Goal: Information Seeking & Learning: Learn about a topic

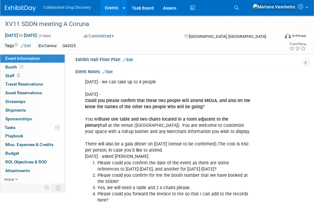
click at [28, 7] on img at bounding box center [20, 8] width 31 height 6
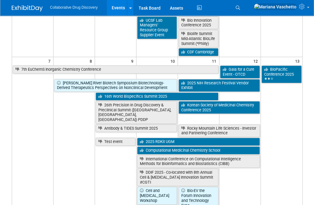
scroll to position [83, 0]
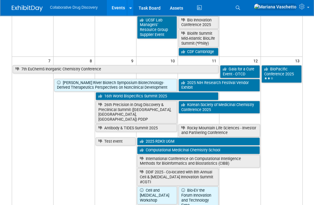
drag, startPoint x: 278, startPoint y: 121, endPoint x: 268, endPoint y: 26, distance: 96.2
drag, startPoint x: 265, startPoint y: 32, endPoint x: 244, endPoint y: -4, distance: 41.0
click at [244, 0] on html "Collaborative Drug Discovery Events Add Event Bulk Upload Events Shareable Even…" at bounding box center [157, 19] width 314 height 205
click at [271, 106] on td "BioPacific Conference 2025" at bounding box center [281, 152] width 41 height 177
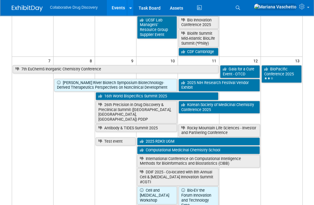
drag, startPoint x: 271, startPoint y: 106, endPoint x: 315, endPoint y: 221, distance: 122.6
click at [314, 122] on html "Collaborative Drug Discovery Events Add Event Bulk Upload Events Shareable Even…" at bounding box center [157, 19] width 314 height 205
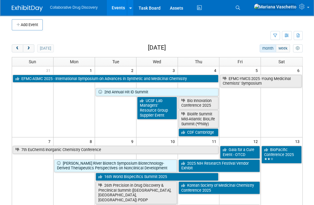
scroll to position [0, 0]
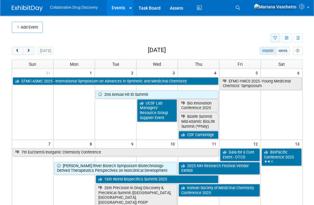
click at [276, 40] on button "button" at bounding box center [275, 37] width 10 height 9
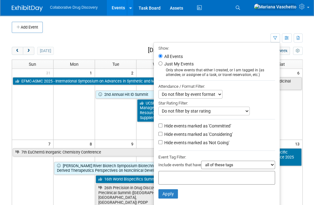
click at [163, 175] on input "text" at bounding box center [186, 176] width 50 height 6
type input "eu"
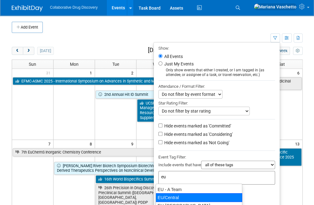
click at [169, 197] on div "EU/Central" at bounding box center [199, 197] width 87 height 9
type input "EU/Central"
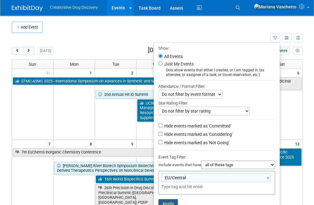
click at [169, 201] on button "Apply" at bounding box center [168, 203] width 20 height 9
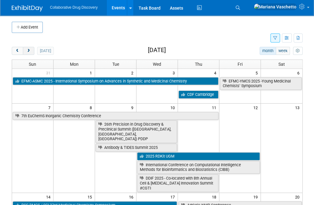
click at [29, 51] on span "next" at bounding box center [28, 51] width 5 height 4
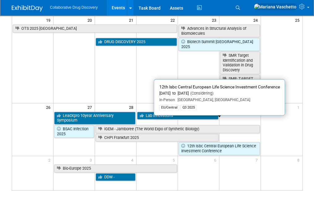
scroll to position [286, 0]
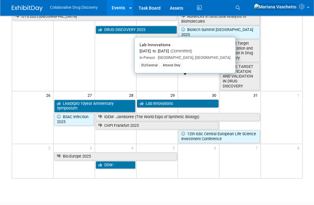
drag, startPoint x: 185, startPoint y: 64, endPoint x: 179, endPoint y: 78, distance: 15.1
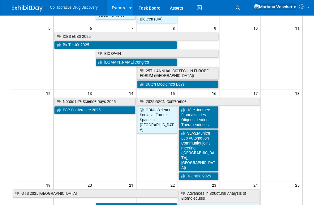
scroll to position [0, 0]
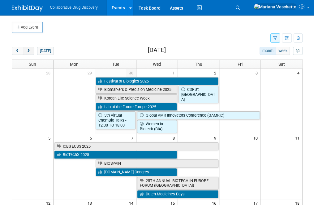
click at [29, 50] on span "next" at bounding box center [28, 51] width 5 height 4
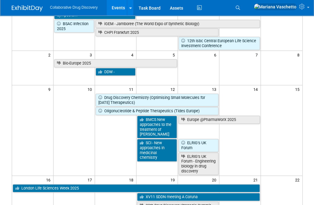
scroll to position [74, 0]
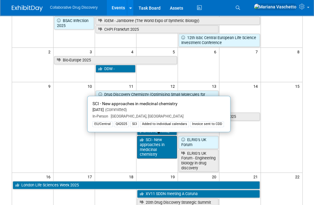
click at [168, 142] on link "SCI - New approaches in medicinal chemistry" at bounding box center [157, 147] width 40 height 23
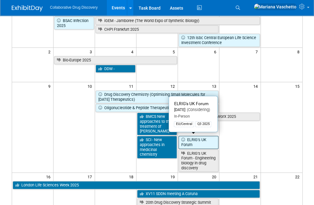
click at [206, 141] on link "ELRIG’s UK Forum" at bounding box center [199, 142] width 40 height 13
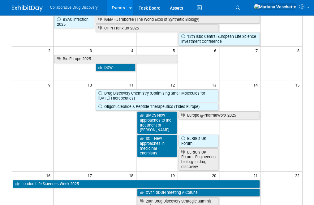
scroll to position [75, 0]
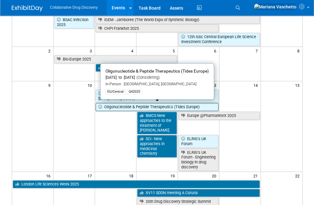
click at [183, 105] on link "Oligonucleotide & Peptide Therapeutics (Tides Europe)" at bounding box center [157, 107] width 123 height 8
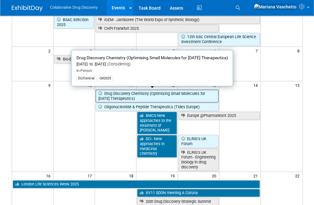
click at [188, 94] on link "Drug Discovery Chemistry (Optimising Small Molecules for [DATE] Therapeutics)" at bounding box center [157, 95] width 123 height 13
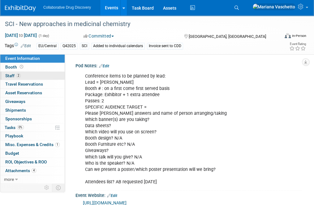
click at [14, 76] on span "Staff 2" at bounding box center [12, 75] width 15 height 5
